Goal: Check status: Check status

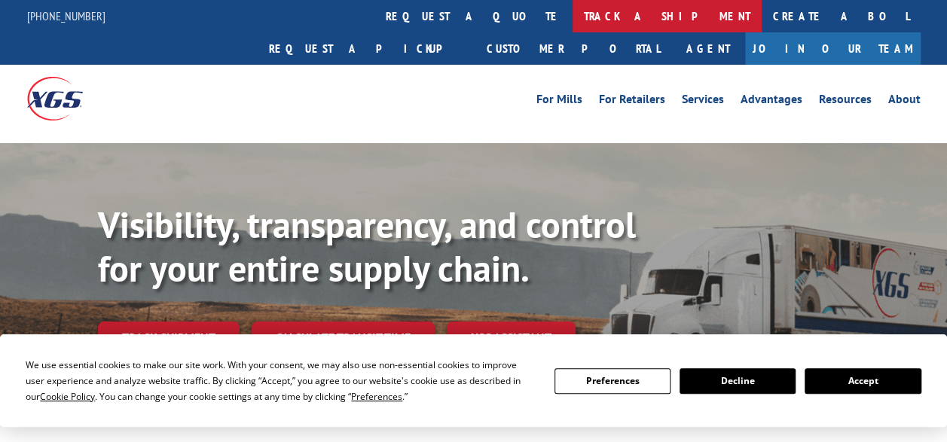
click at [572, 14] on link "track a shipment" at bounding box center [666, 16] width 189 height 32
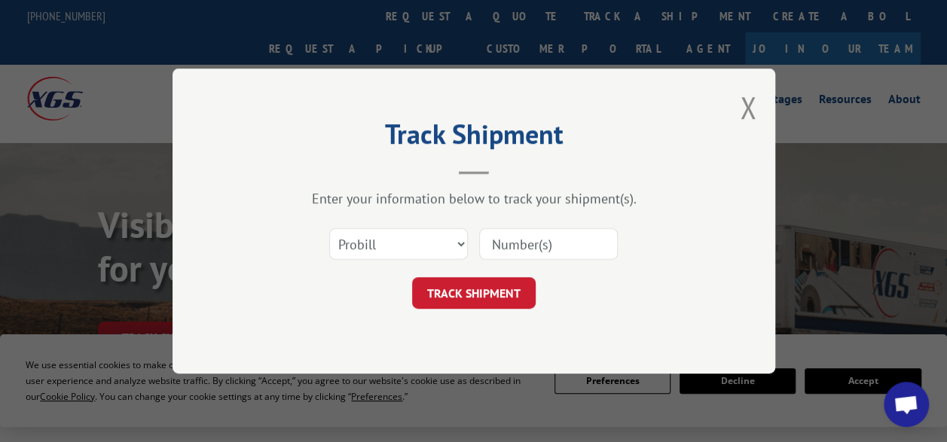
click at [533, 251] on input at bounding box center [548, 244] width 139 height 32
click at [516, 260] on div at bounding box center [548, 244] width 139 height 35
click at [511, 241] on input at bounding box center [548, 244] width 139 height 32
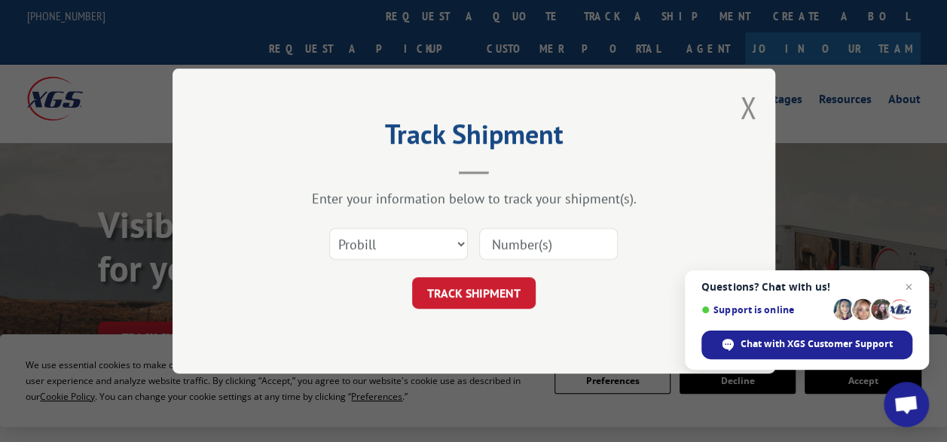
paste input "17552095"
type input "17552095"
click at [494, 287] on button "TRACK SHIPMENT" at bounding box center [473, 293] width 123 height 32
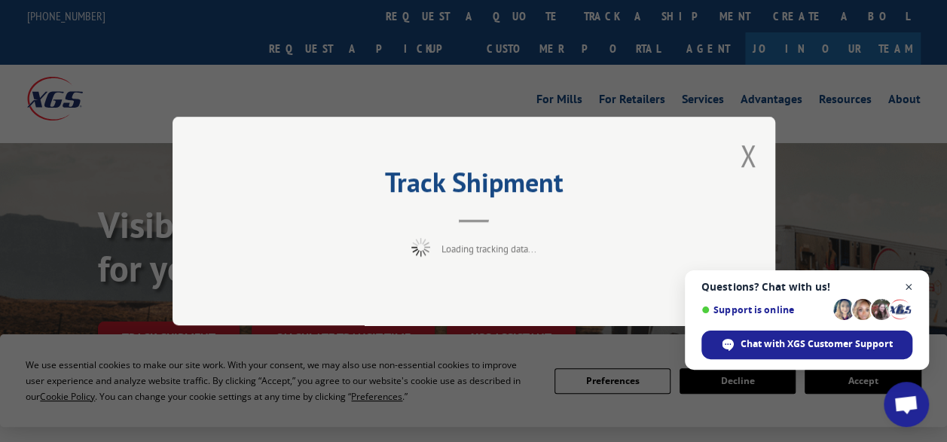
click at [912, 282] on span "Open chat" at bounding box center [908, 287] width 19 height 19
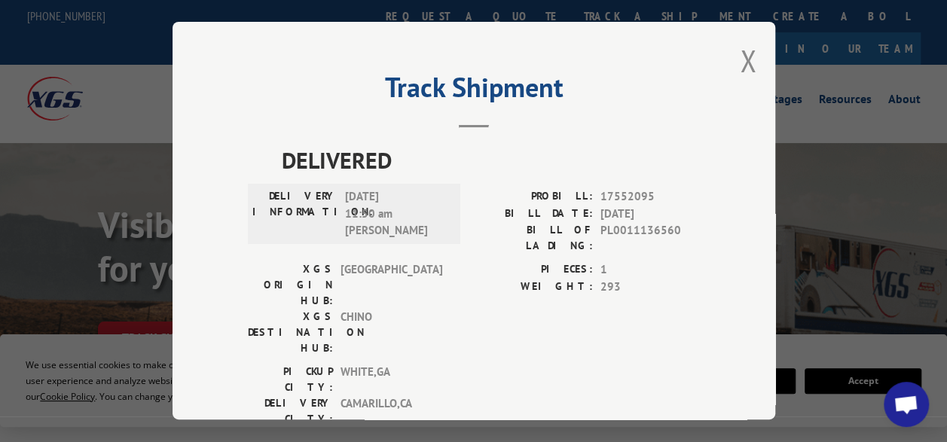
click at [506, 223] on label "BILL OF LADING:" at bounding box center [533, 238] width 119 height 32
drag, startPoint x: 340, startPoint y: 229, endPoint x: 378, endPoint y: 227, distance: 37.7
click at [378, 227] on span "[DATE] 11:50 am [PERSON_NAME]" at bounding box center [396, 213] width 102 height 51
click at [395, 309] on span "CHINO" at bounding box center [391, 332] width 102 height 47
drag, startPoint x: 337, startPoint y: 330, endPoint x: 400, endPoint y: 328, distance: 62.5
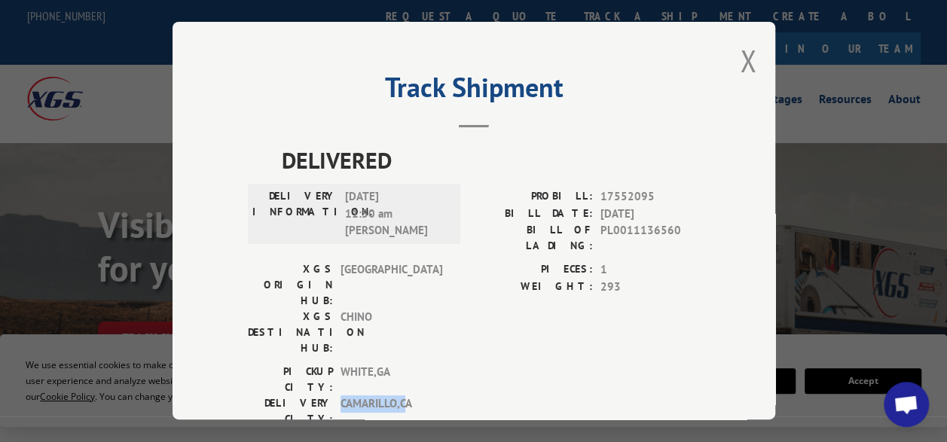
click at [400, 395] on span "CAMARILLO , [GEOGRAPHIC_DATA]" at bounding box center [391, 411] width 102 height 32
